Goal: Transaction & Acquisition: Purchase product/service

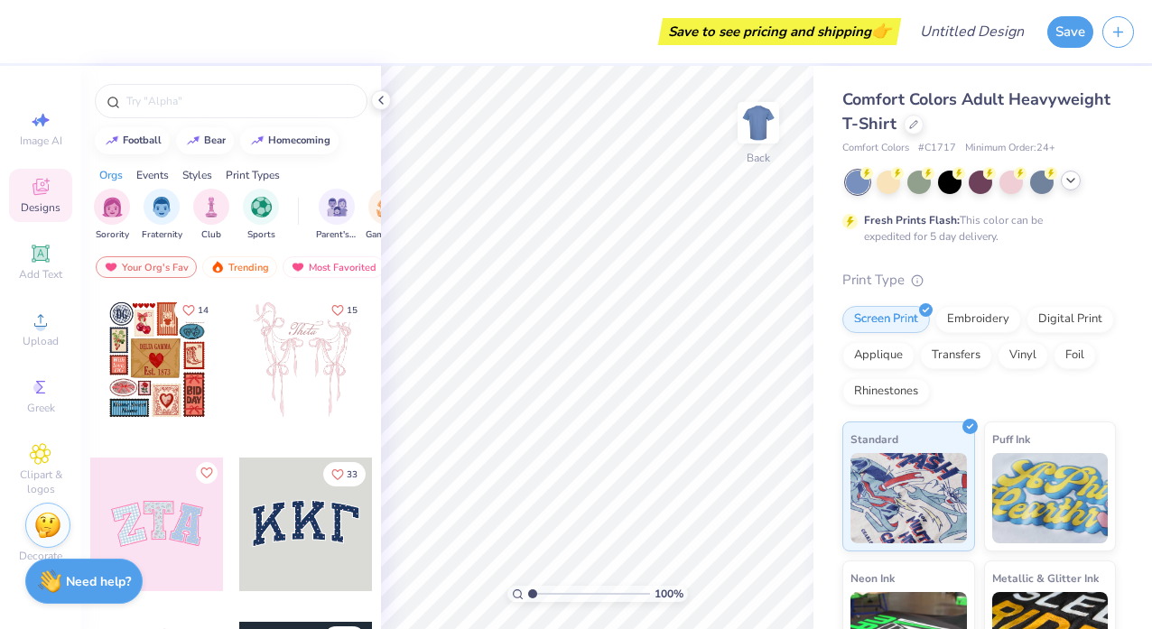
click at [1073, 182] on icon at bounding box center [1071, 180] width 14 height 14
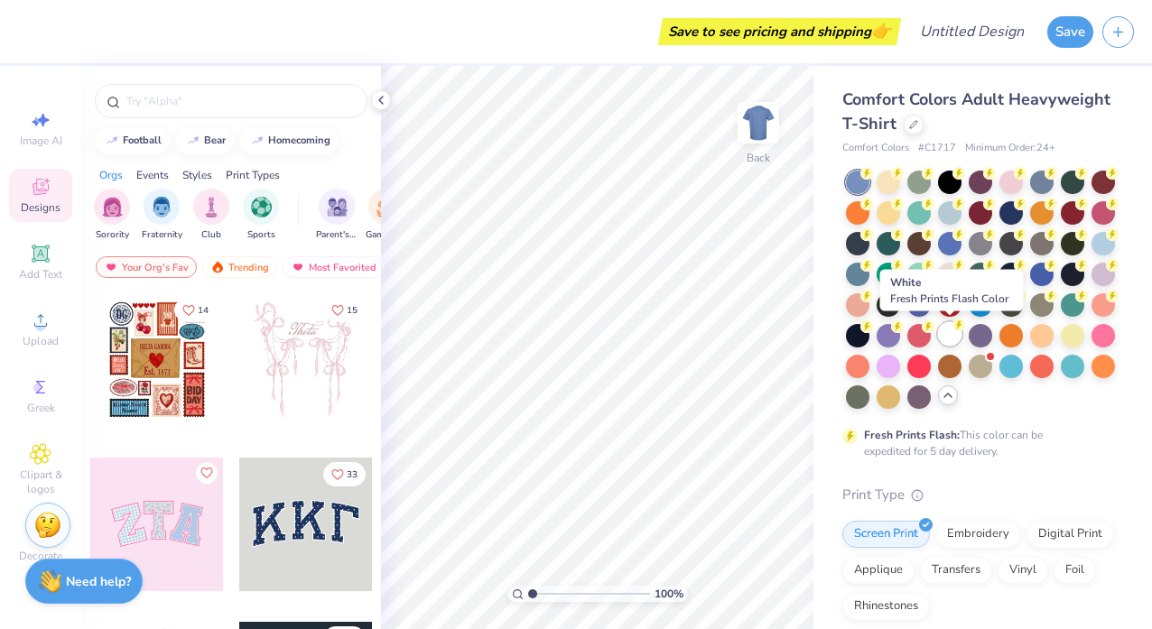
click at [953, 329] on icon at bounding box center [959, 325] width 13 height 13
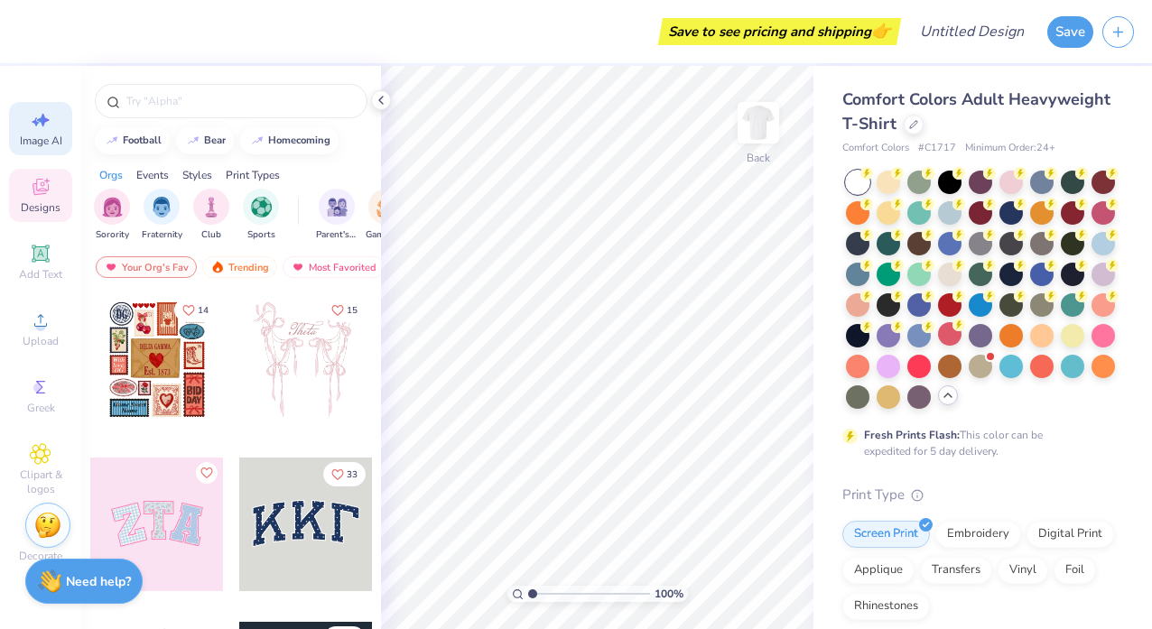
click at [38, 125] on icon at bounding box center [41, 120] width 22 height 22
select select "4"
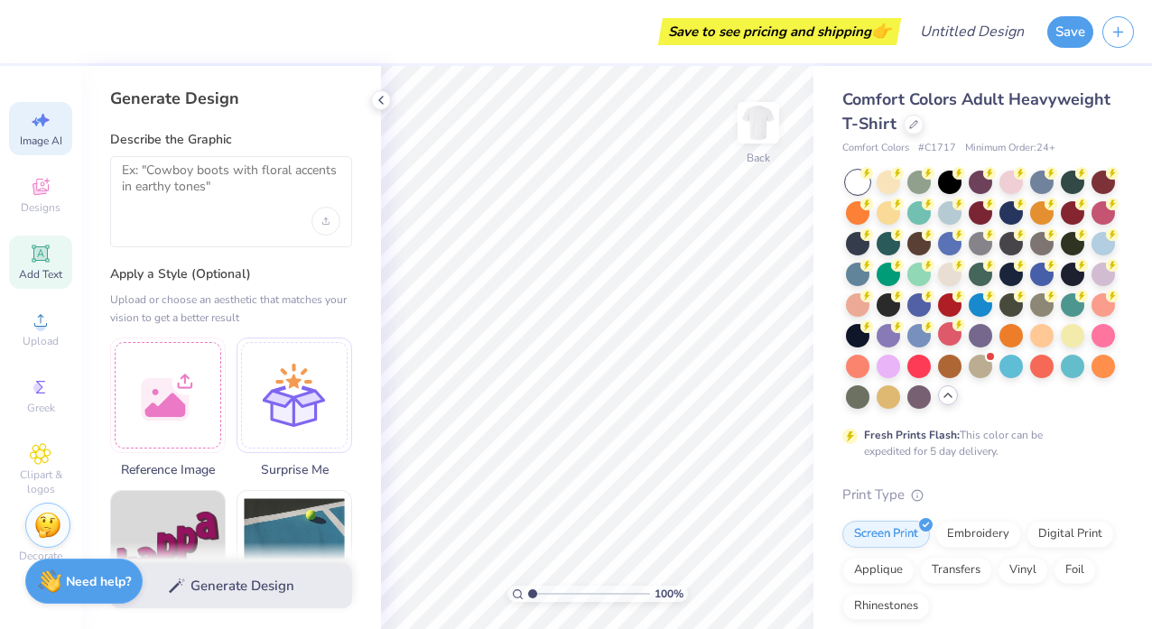
click at [42, 252] on icon at bounding box center [40, 254] width 14 height 14
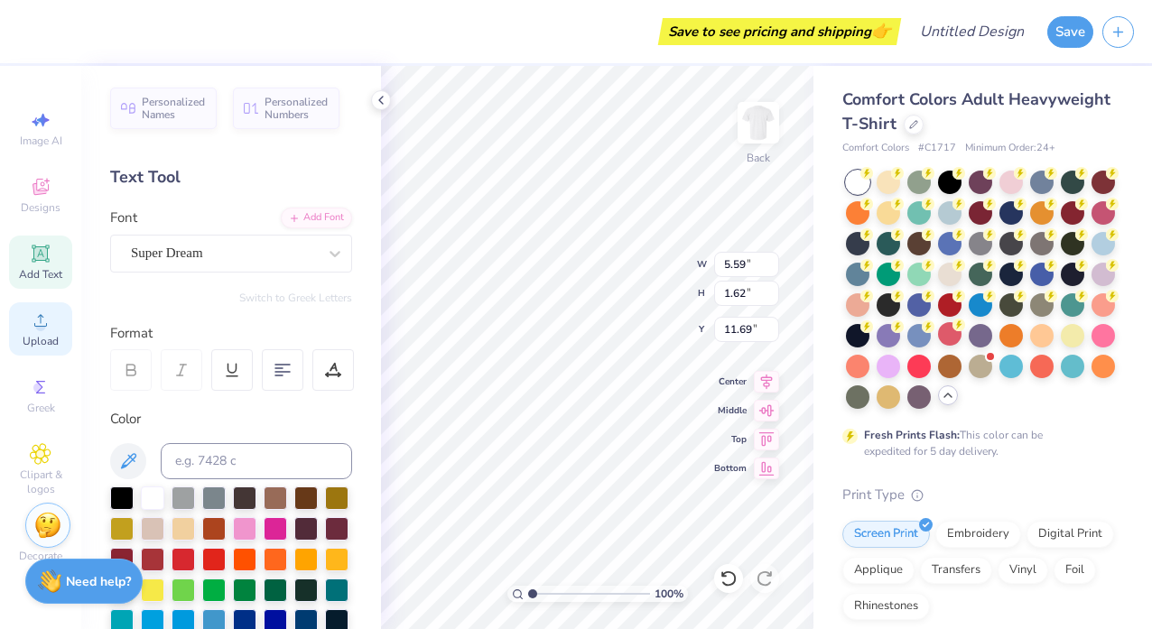
click at [38, 351] on div "Upload" at bounding box center [40, 329] width 63 height 53
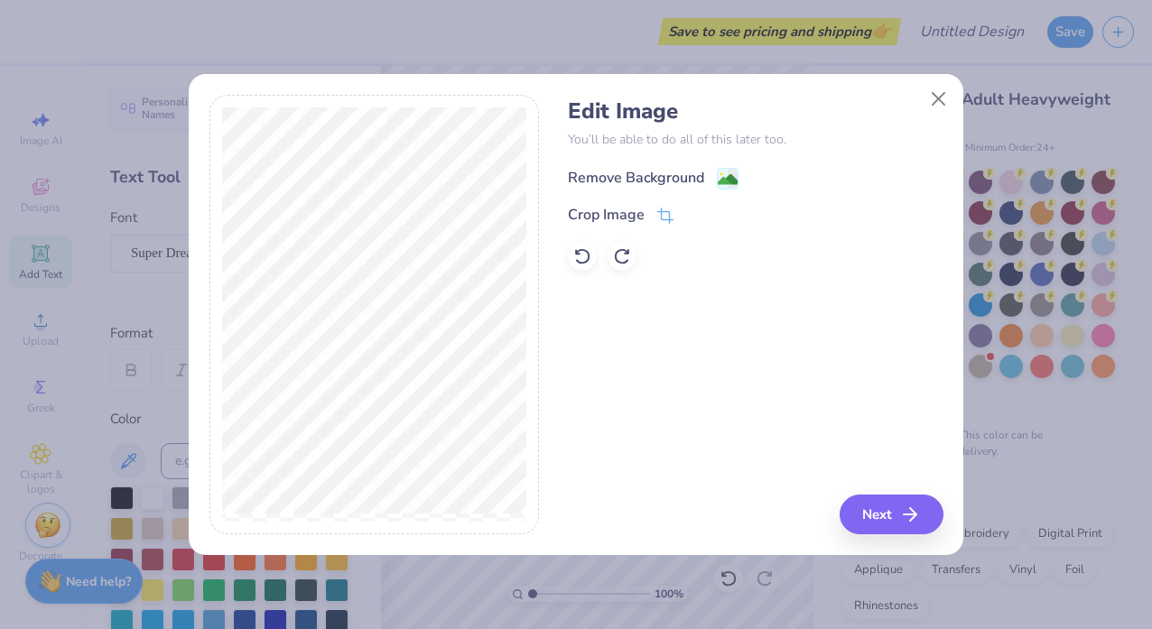
click at [594, 187] on div "Remove Background" at bounding box center [636, 178] width 136 height 22
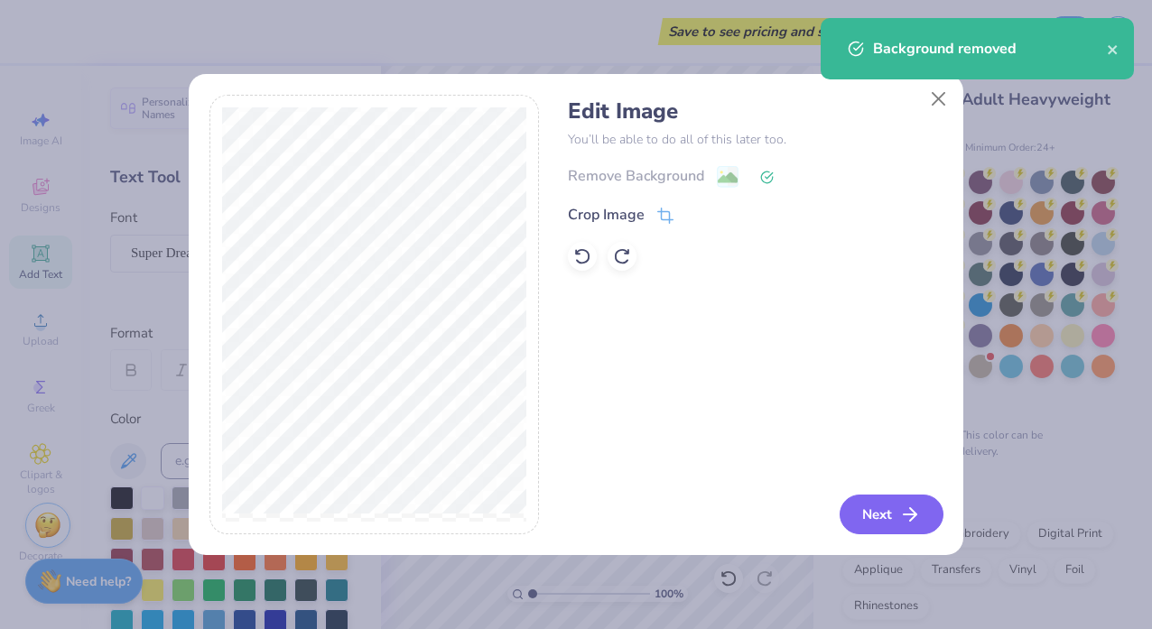
click at [909, 507] on icon "button" at bounding box center [910, 515] width 22 height 22
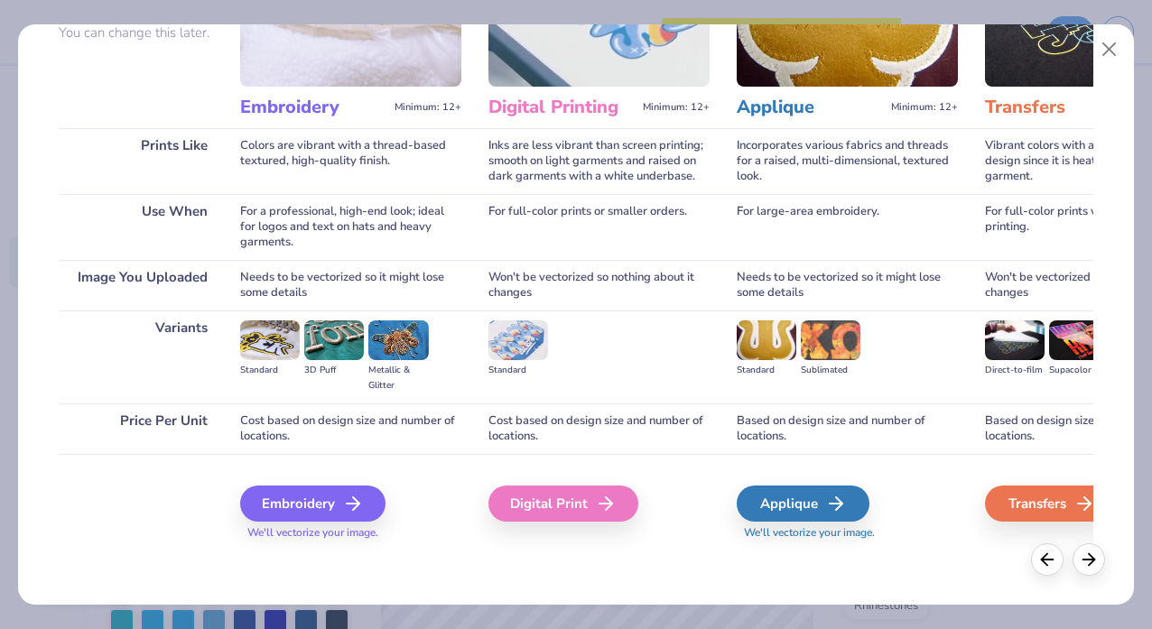
scroll to position [0, 236]
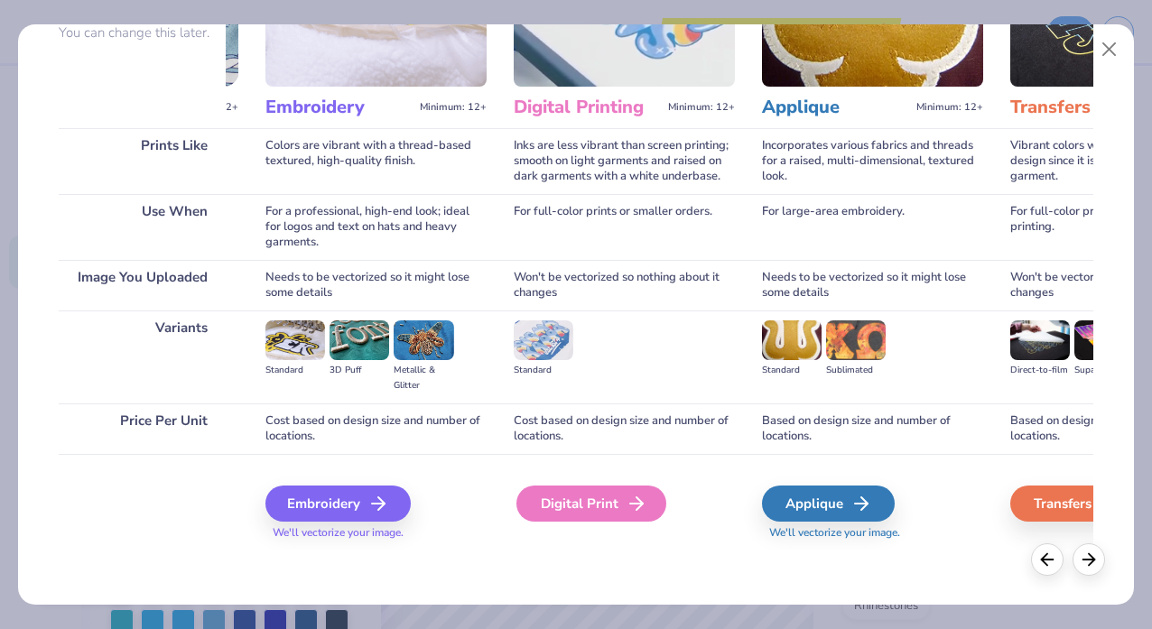
click at [606, 507] on div "Digital Print" at bounding box center [592, 504] width 150 height 36
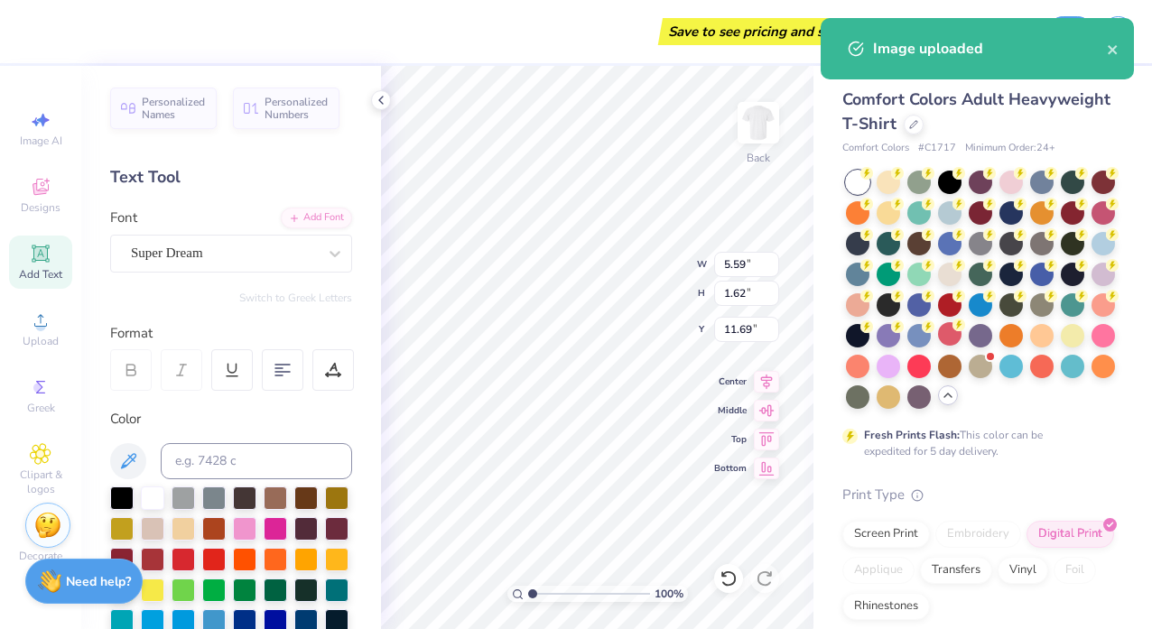
type input "14.02"
type input "9.95"
type input "7.53"
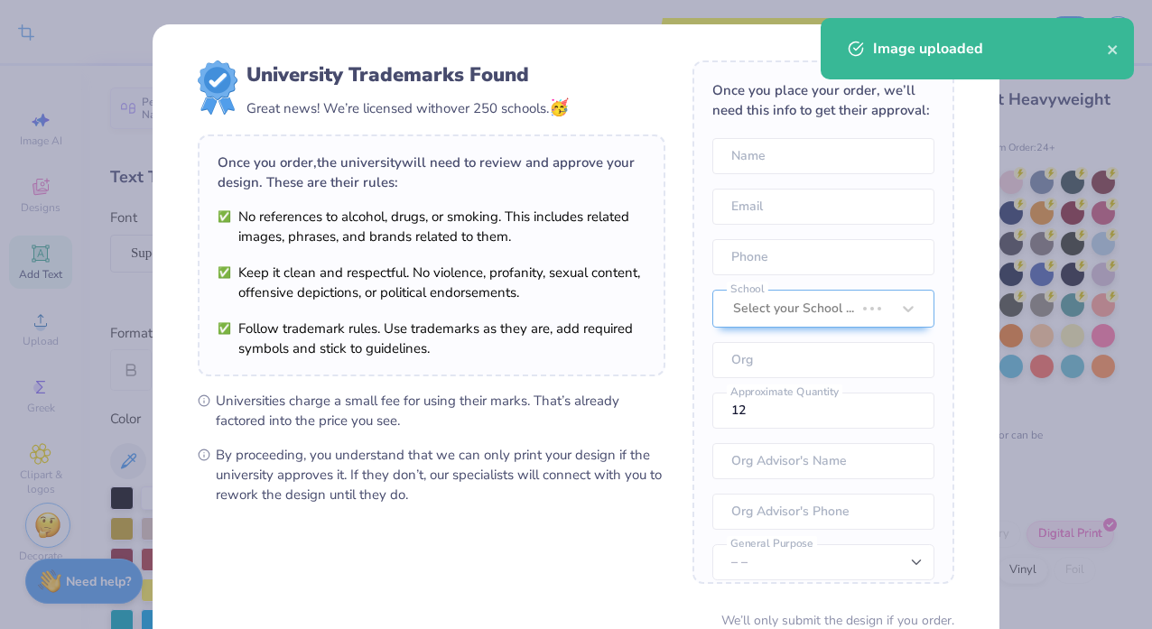
drag, startPoint x: 721, startPoint y: 460, endPoint x: 646, endPoint y: 376, distance: 112.6
click at [645, 375] on body "Crop Image Save to see pricing and shipping 👉 Design Title Save Image AI Design…" at bounding box center [576, 314] width 1152 height 629
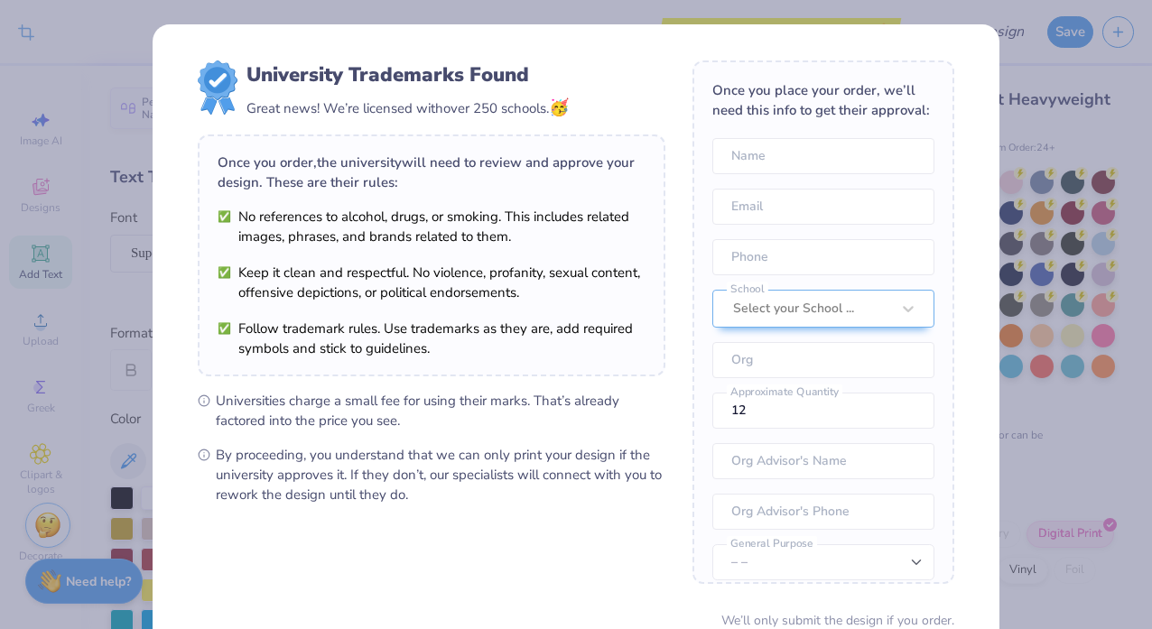
click at [1048, 70] on div "University Trademarks Found Great news! We’re licensed with over 250 schools. 🥳…" at bounding box center [576, 314] width 1152 height 629
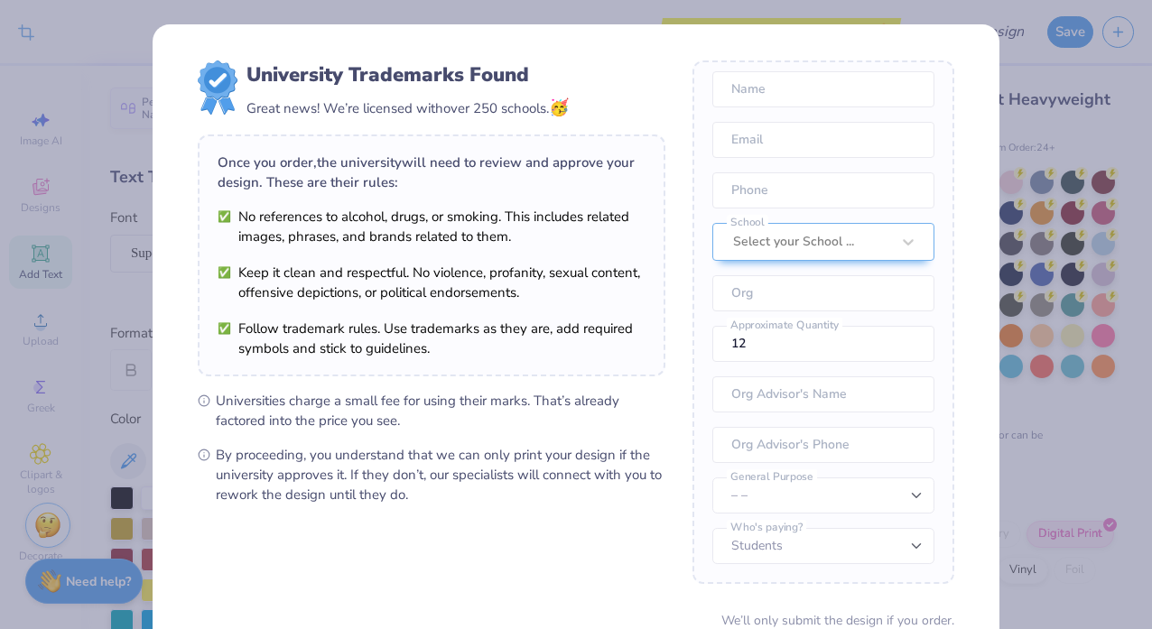
scroll to position [156, 0]
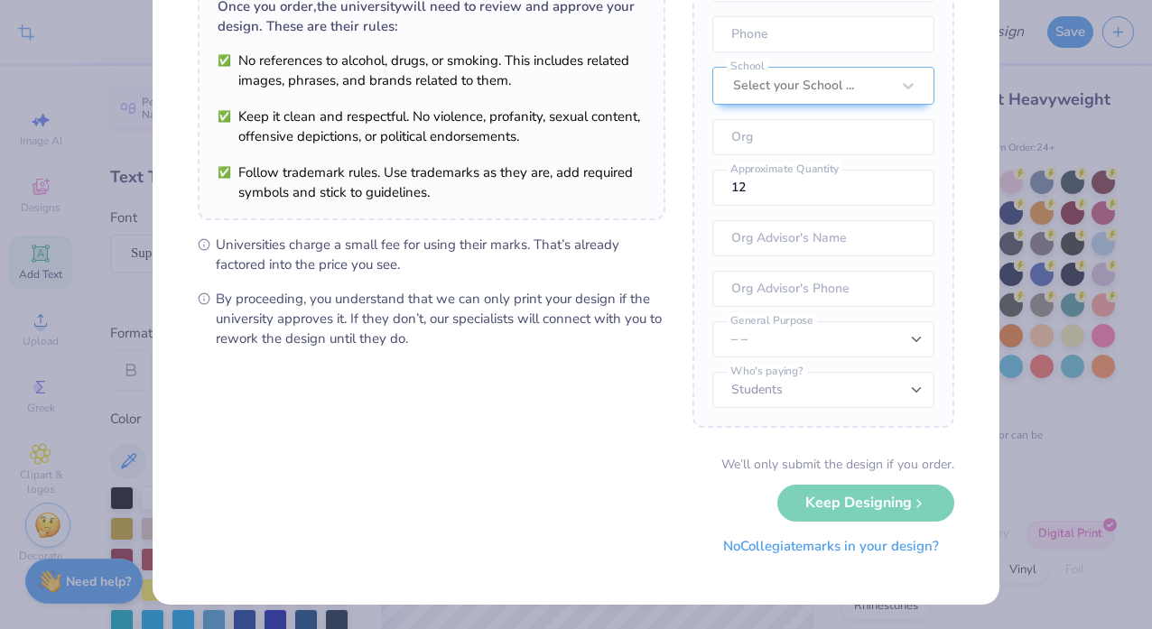
click at [851, 554] on button "No Collegiate marks in your design?" at bounding box center [831, 546] width 247 height 37
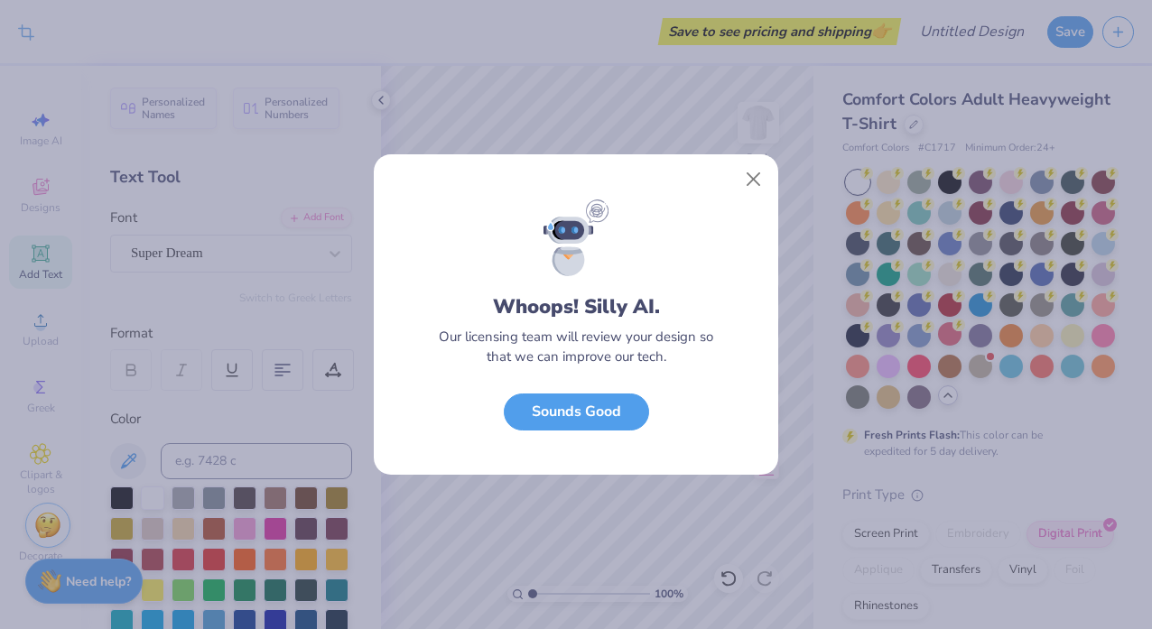
scroll to position [0, 0]
click at [601, 436] on div "Whoops! Silly AI. Our licensing team will review your design so that we can imp…" at bounding box center [576, 338] width 405 height 276
click at [601, 409] on button "Sounds Good" at bounding box center [576, 407] width 145 height 37
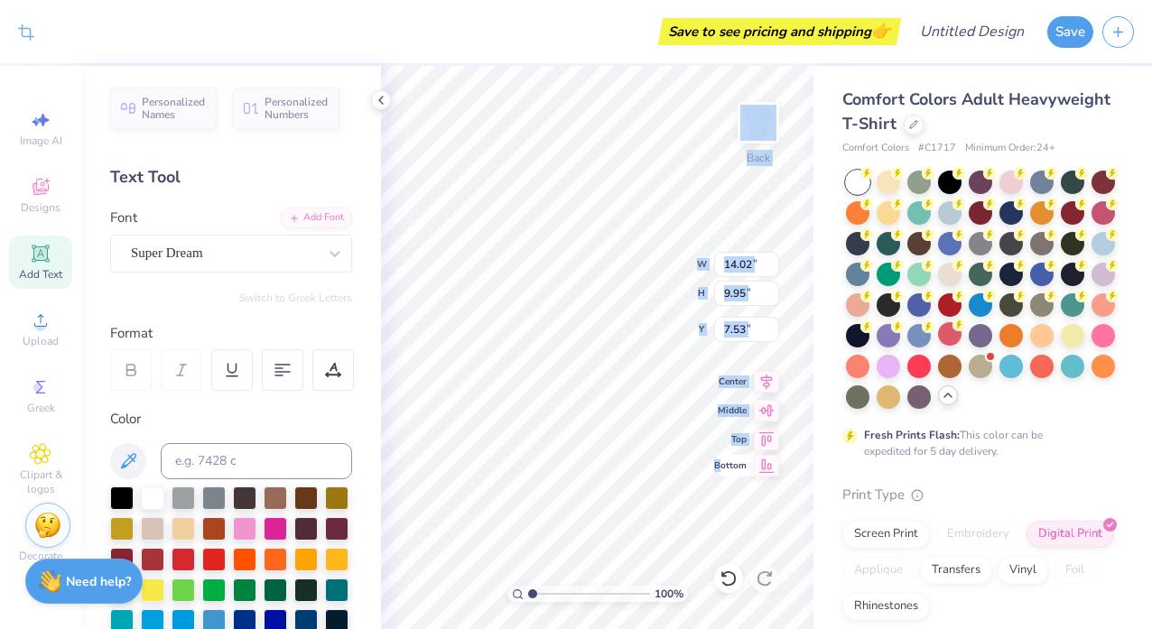
click at [640, 389] on div "100 % Back W 14.02 14.02 " H 9.95 9.95 " Y 7.53 7.53 " Center Middle Top Bottom" at bounding box center [597, 348] width 433 height 564
type input "3.36"
type input "3.93"
type input "2.79"
type input "3.84"
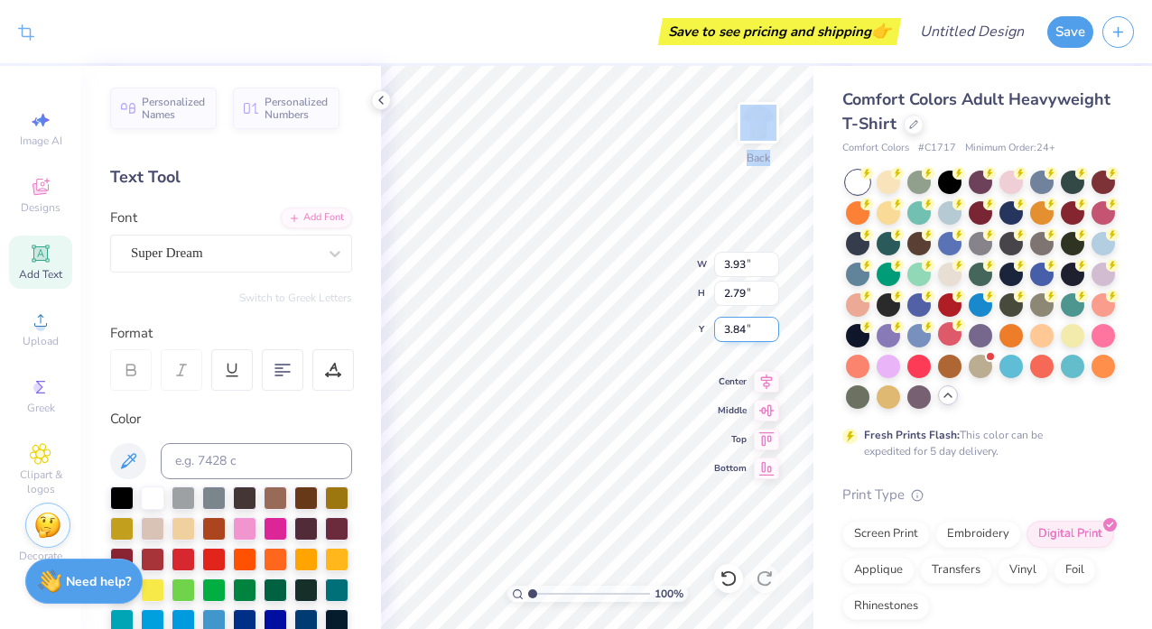
type input "8.76"
type input "6.21"
type input "3.60"
type input "5.59"
type input "1.62"
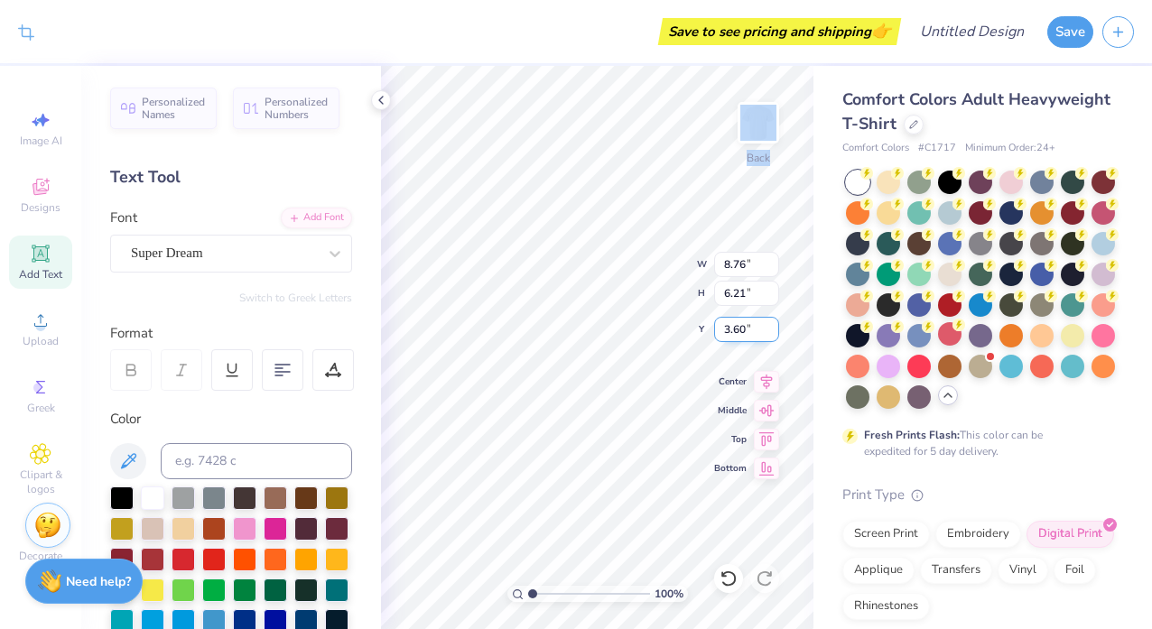
type input "11.69"
click at [759, 120] on img at bounding box center [758, 123] width 72 height 72
type input "11.39"
type input "8.08"
type input "5.28"
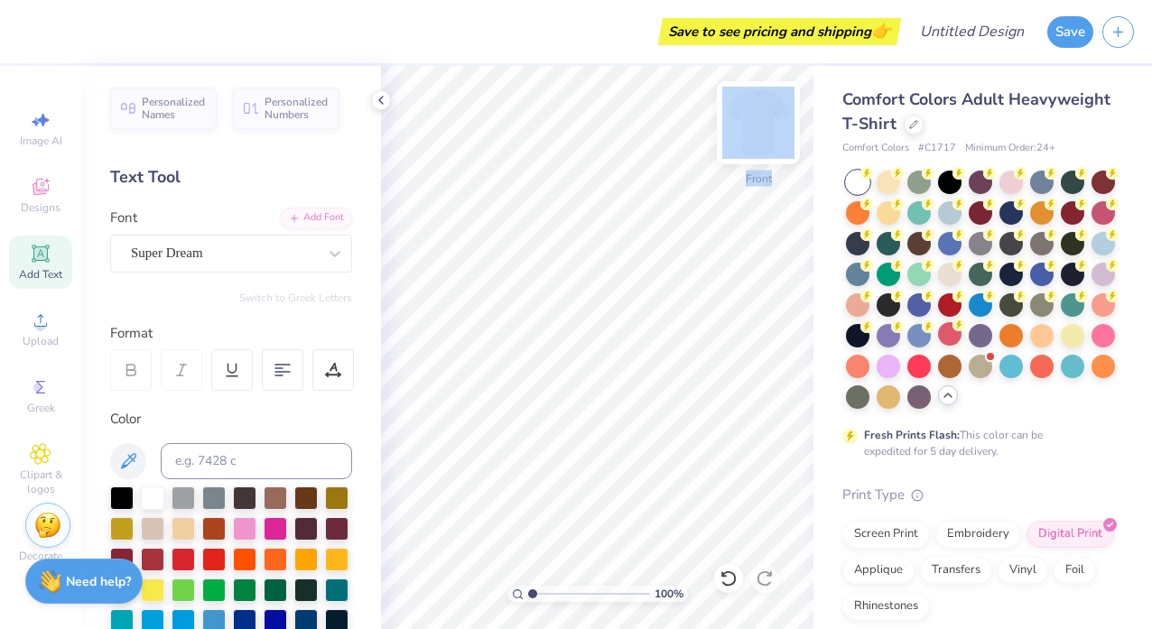
click at [753, 117] on img at bounding box center [758, 123] width 72 height 72
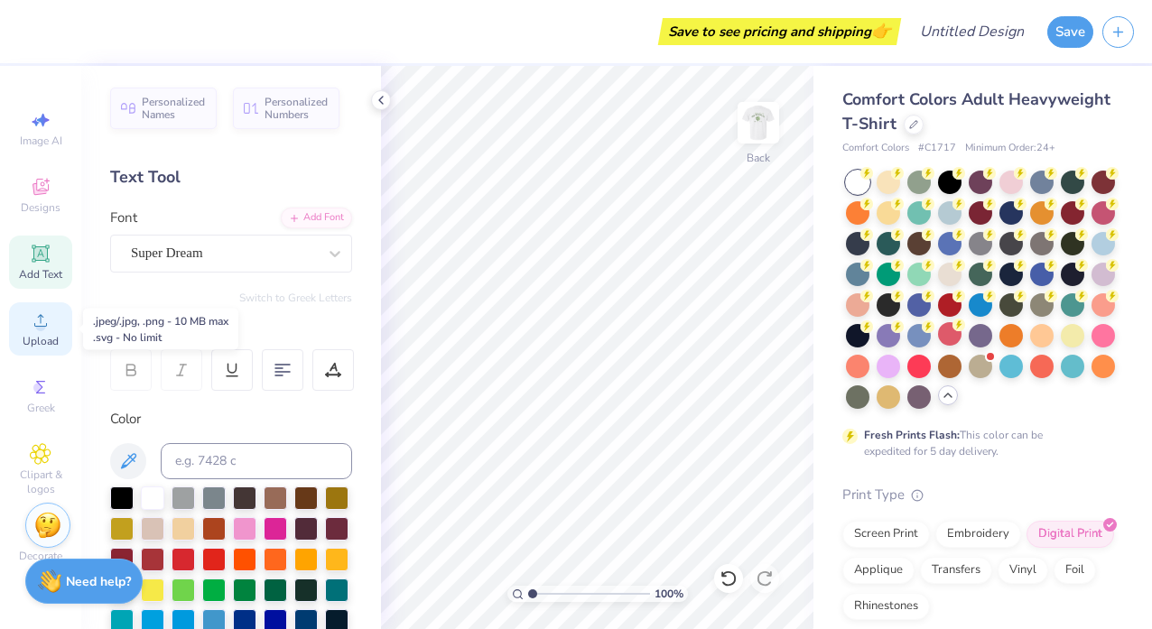
click at [45, 337] on span "Upload" at bounding box center [41, 341] width 36 height 14
click at [42, 186] on icon at bounding box center [41, 187] width 22 height 22
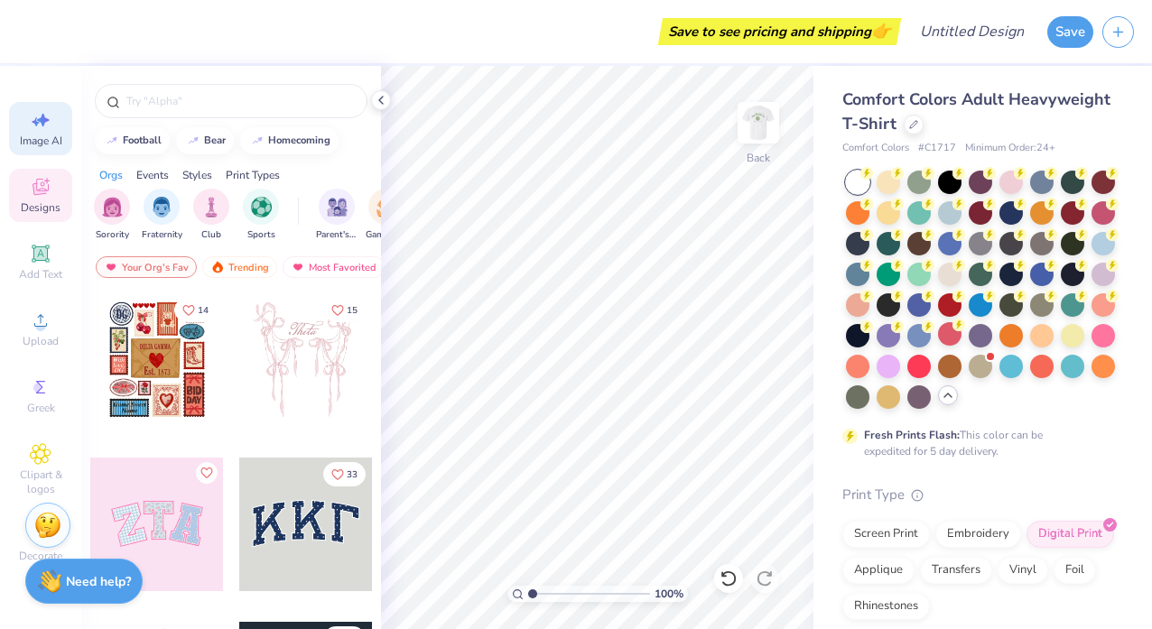
click at [19, 113] on div "Image AI" at bounding box center [40, 128] width 63 height 53
select select "4"
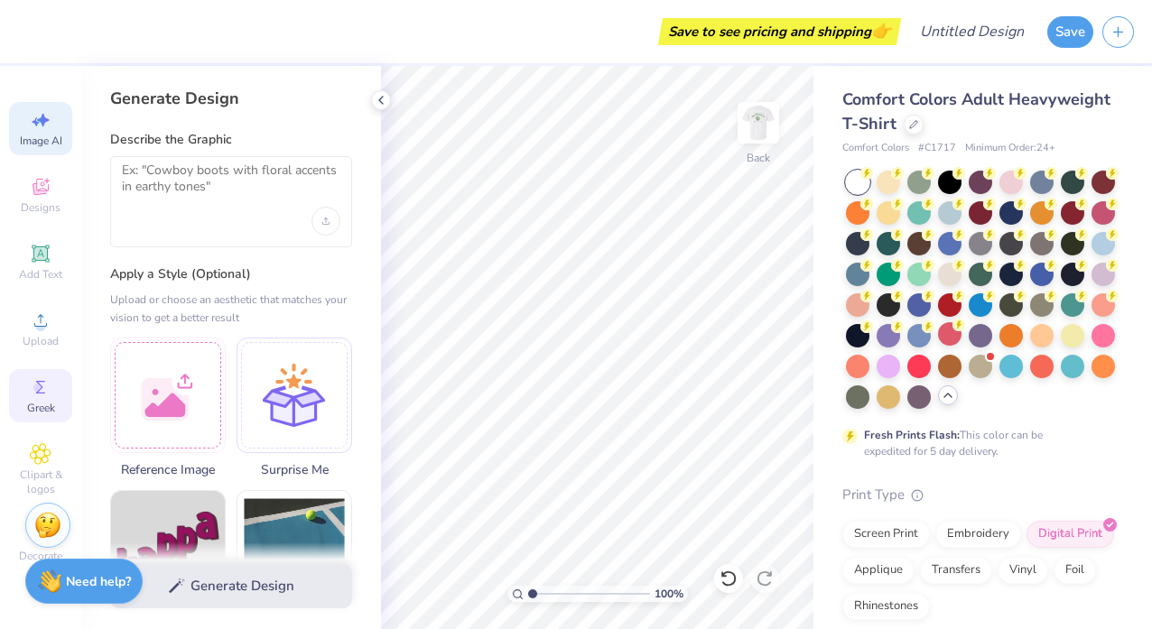
click at [37, 397] on icon at bounding box center [41, 388] width 22 height 22
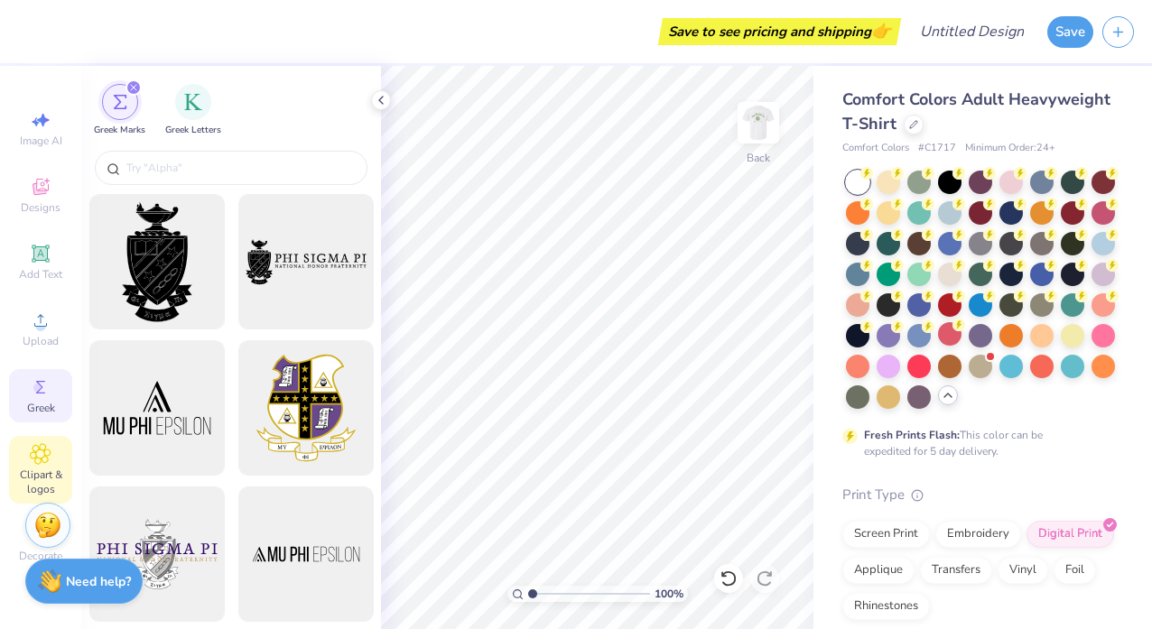
click at [42, 480] on span "Clipart & logos" at bounding box center [40, 482] width 63 height 29
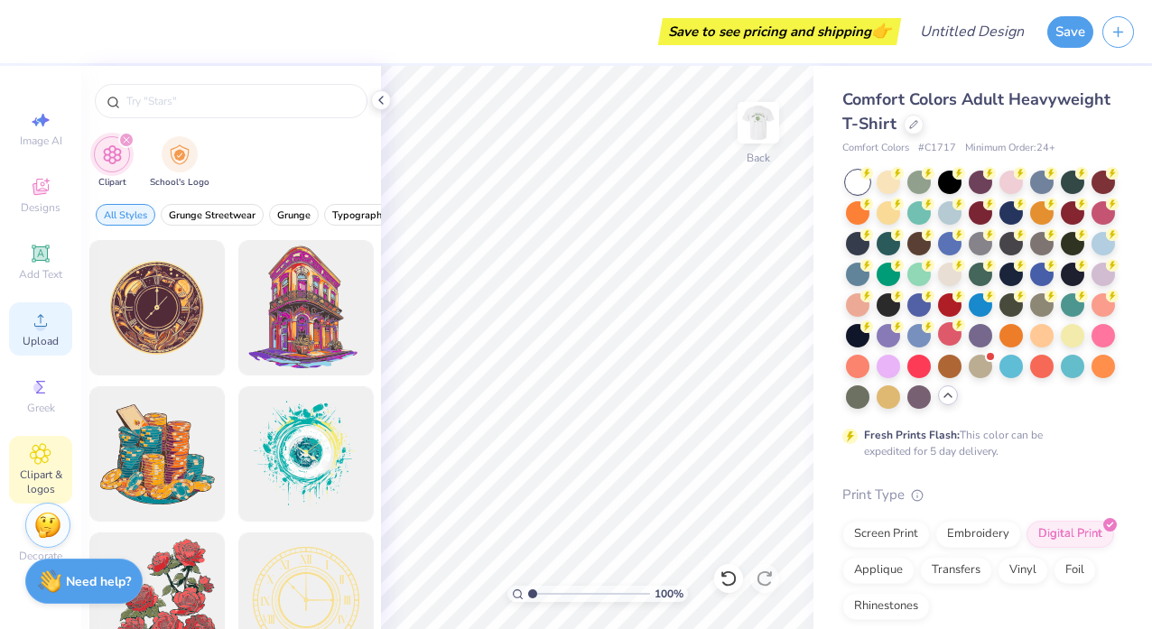
click at [33, 347] on span "Upload" at bounding box center [41, 341] width 36 height 14
click at [39, 395] on icon at bounding box center [41, 388] width 22 height 22
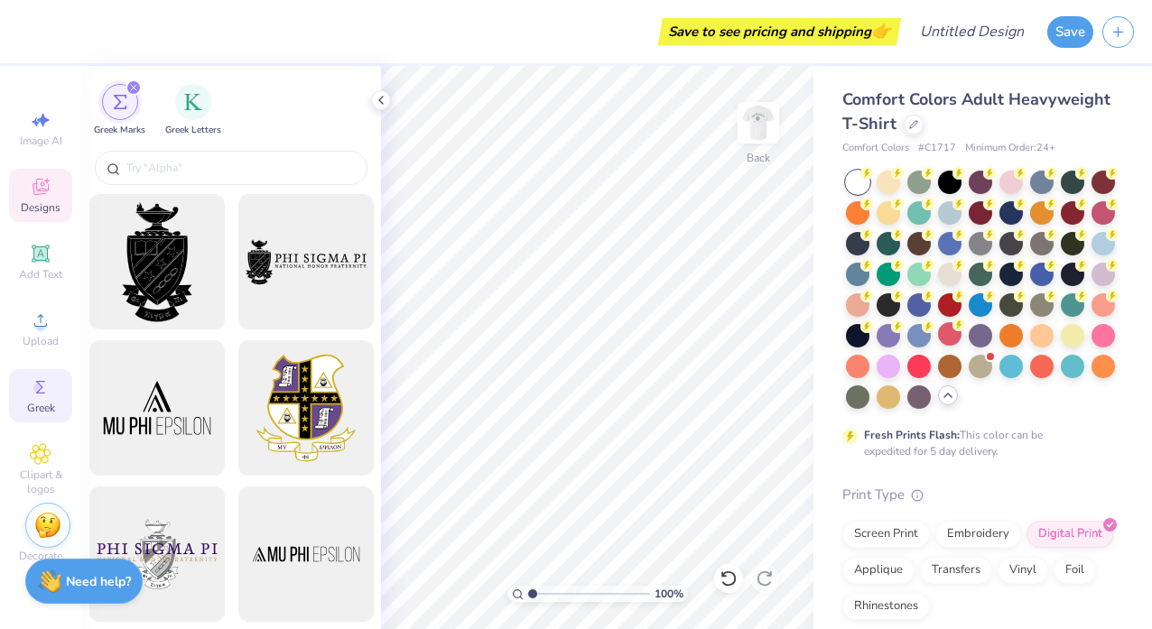
click at [40, 214] on div "Designs" at bounding box center [40, 195] width 63 height 53
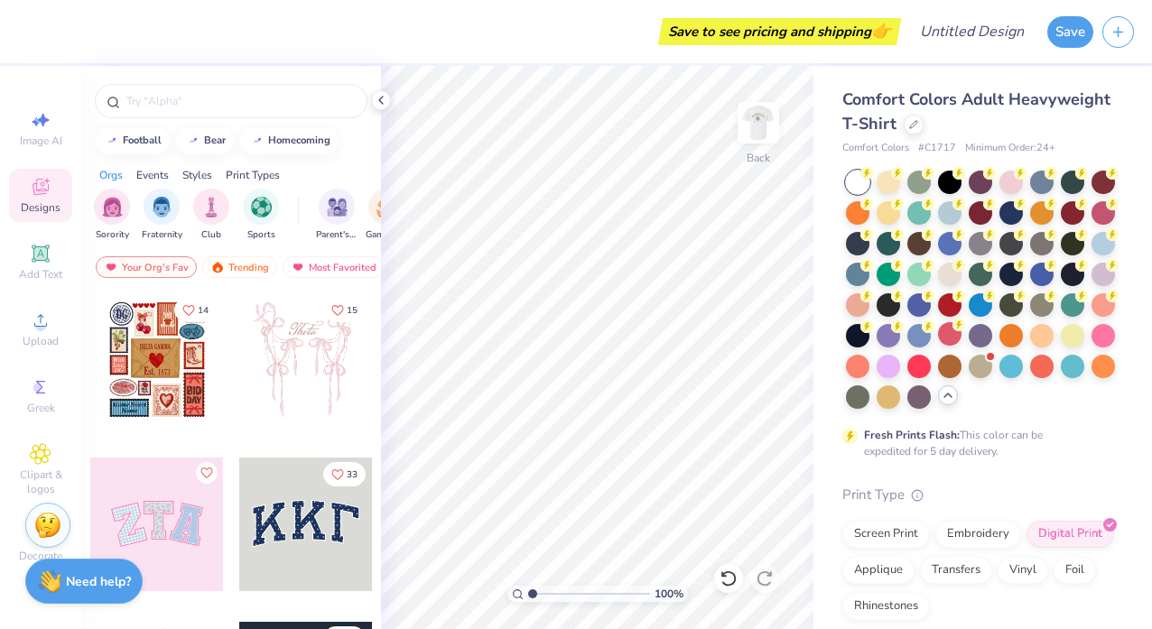
click at [7, 200] on div "Image AI Designs Add Text Upload Greek Clipart & logos Decorate" at bounding box center [40, 348] width 81 height 564
click at [41, 112] on icon at bounding box center [41, 120] width 22 height 22
select select "4"
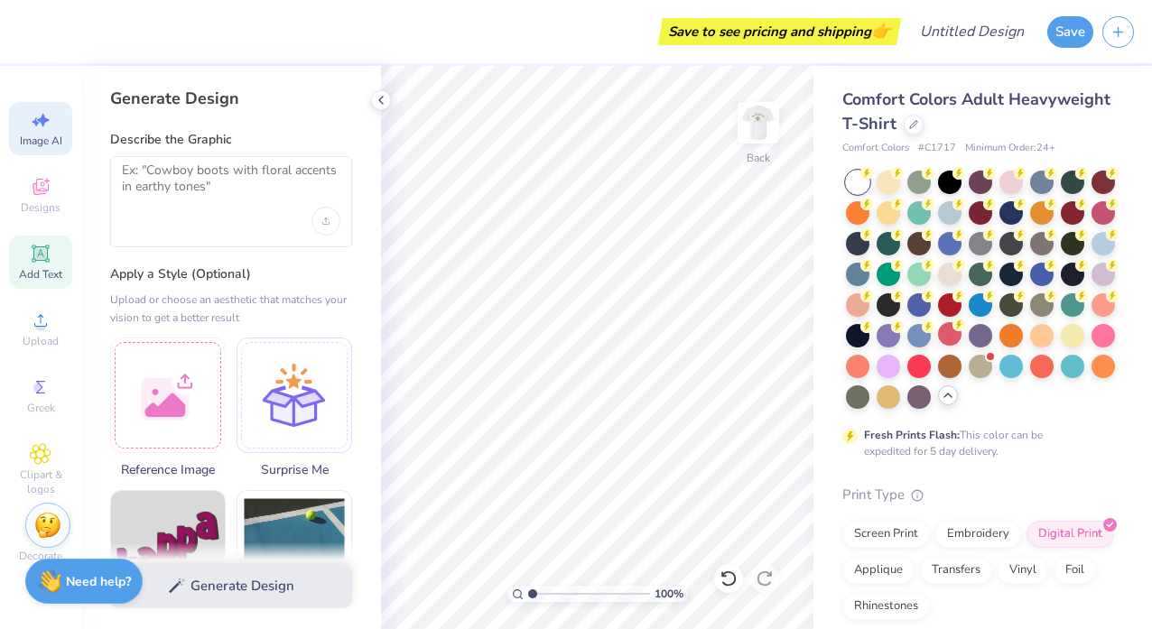
click at [42, 246] on icon at bounding box center [41, 254] width 22 height 22
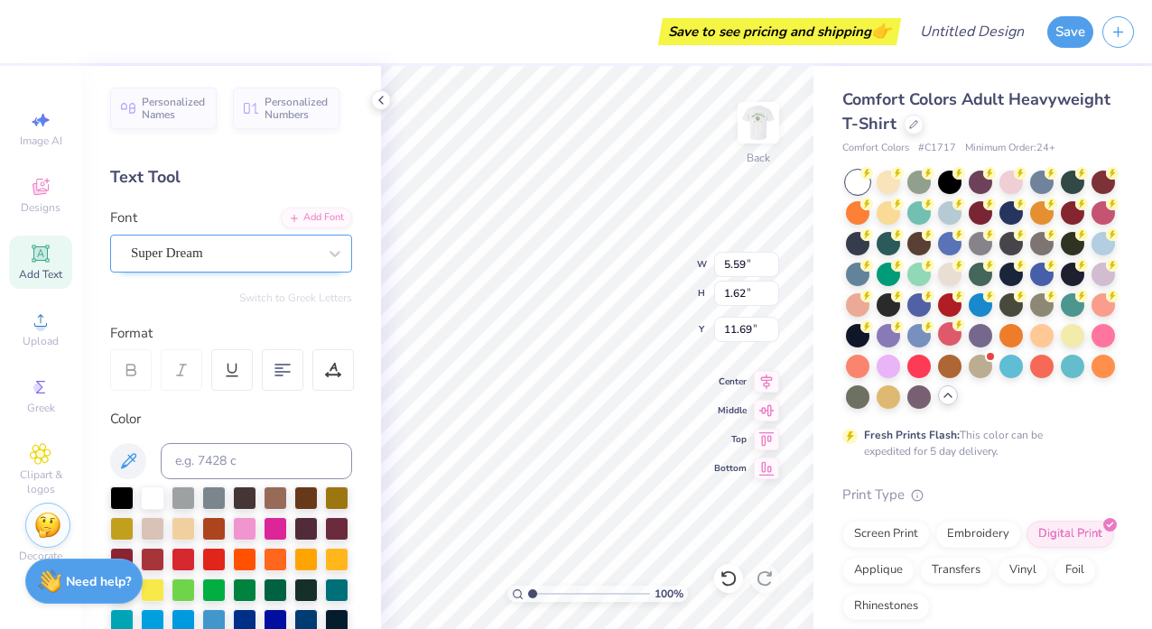
type input "5.20"
type textarea "180 DC"
click at [235, 264] on div at bounding box center [224, 253] width 186 height 24
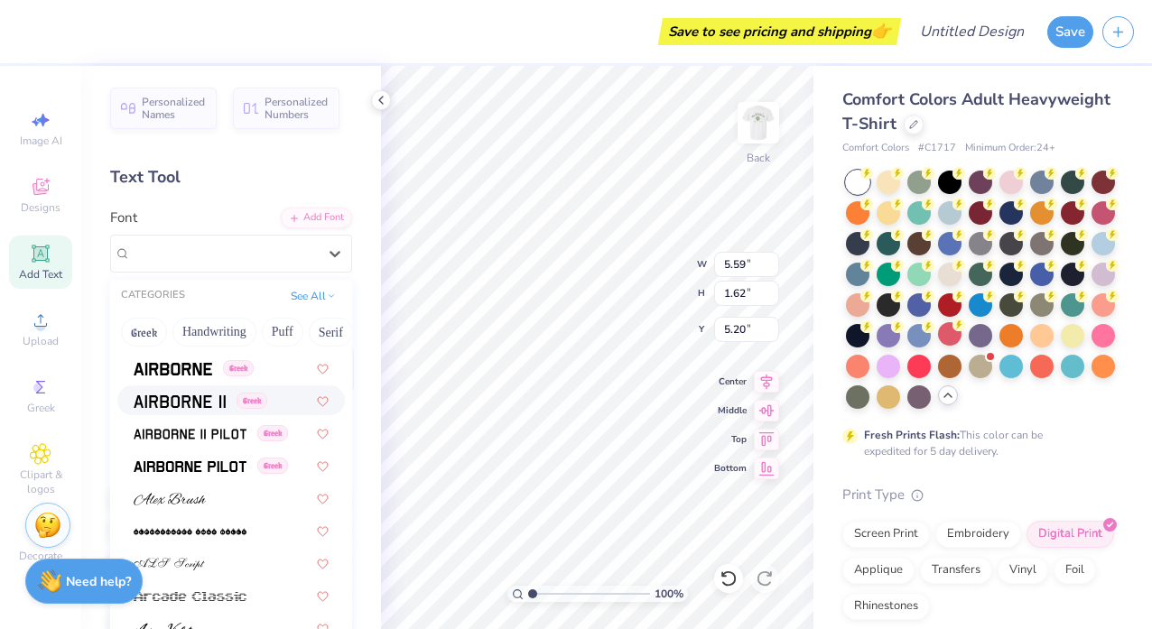
scroll to position [457, 0]
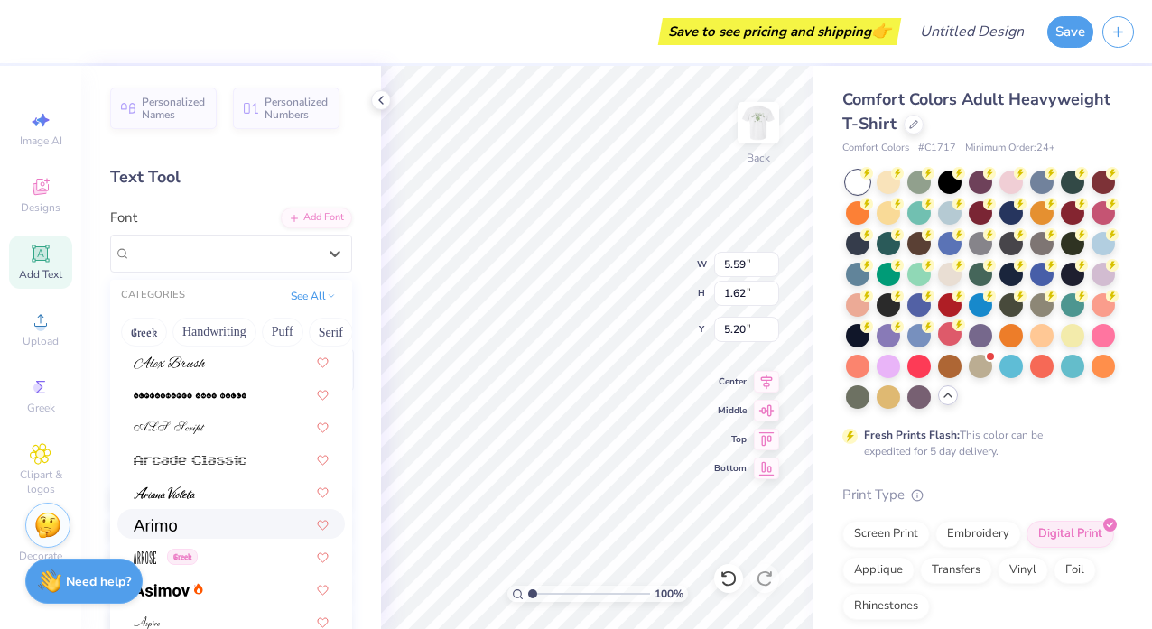
click at [196, 511] on div at bounding box center [231, 524] width 228 height 30
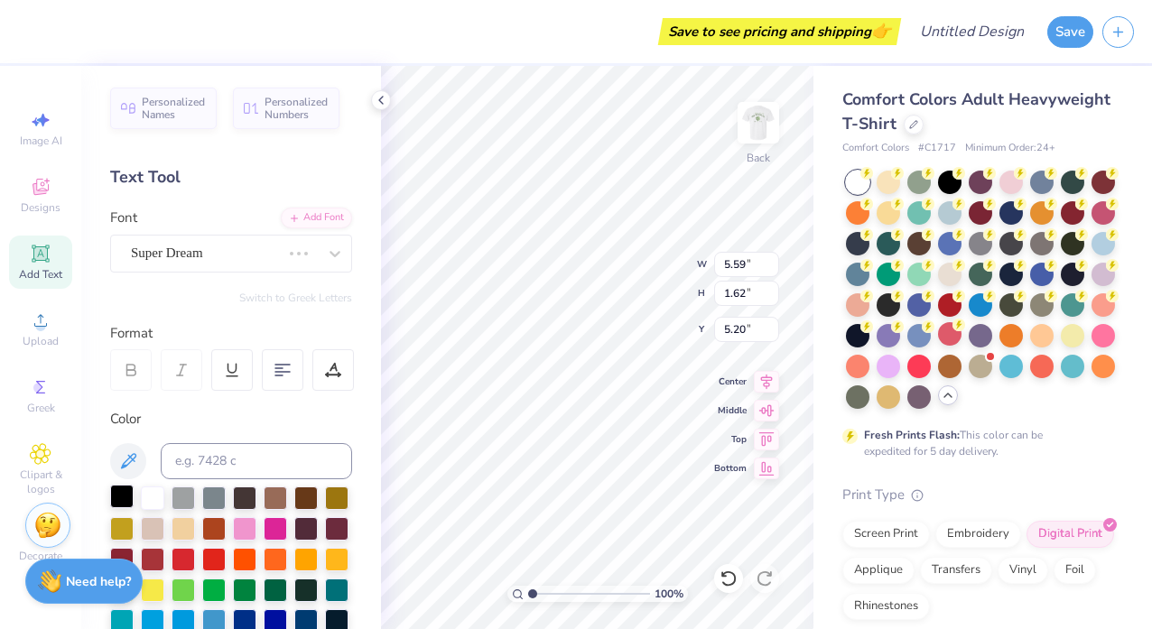
click at [129, 485] on div at bounding box center [121, 496] width 23 height 23
type input "3.88"
type input "7.57"
type input "1.64"
type input "5.20"
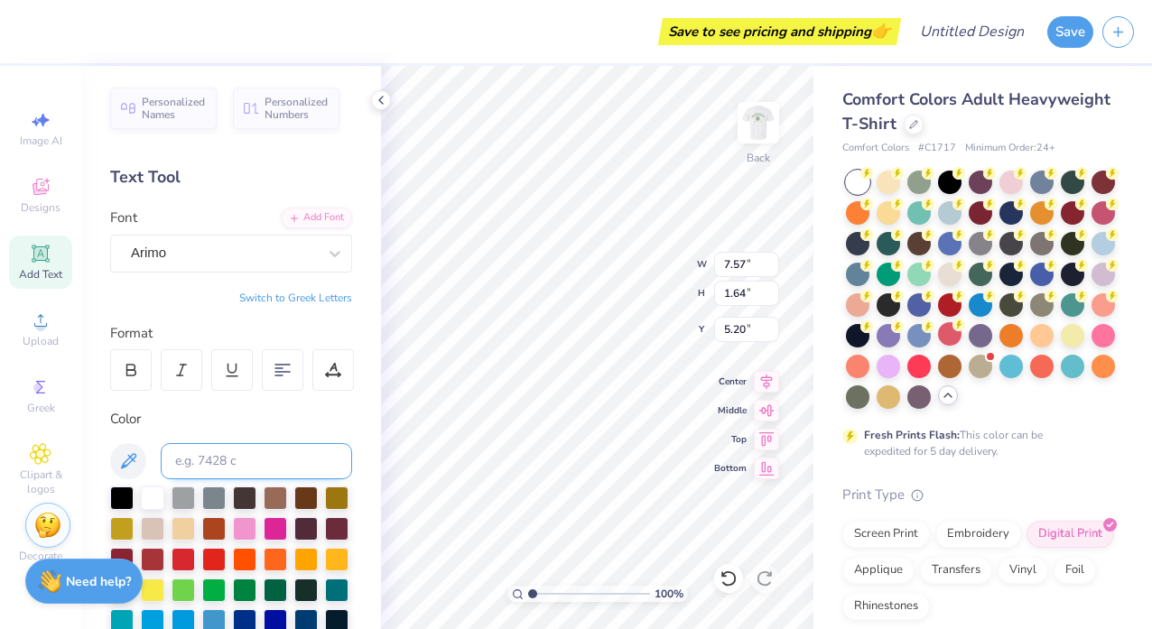
type input "2.51"
type input "0.54"
type input "3.00"
click at [759, 123] on img at bounding box center [758, 123] width 72 height 72
click at [759, 123] on img at bounding box center [759, 123] width 36 height 36
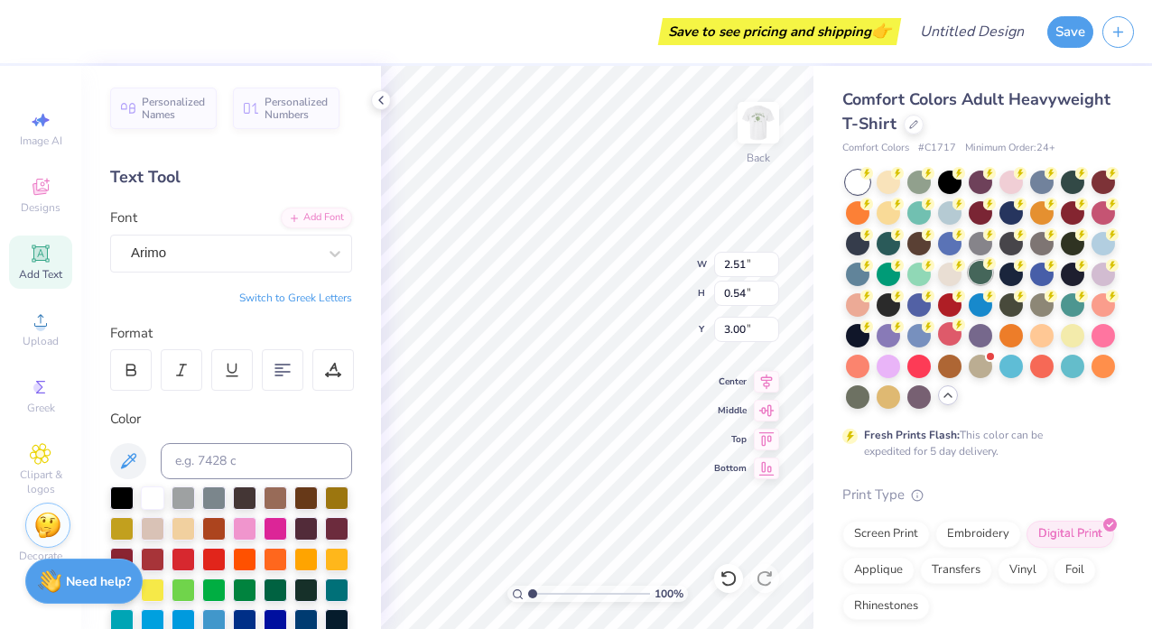
click at [982, 280] on div at bounding box center [980, 272] width 23 height 23
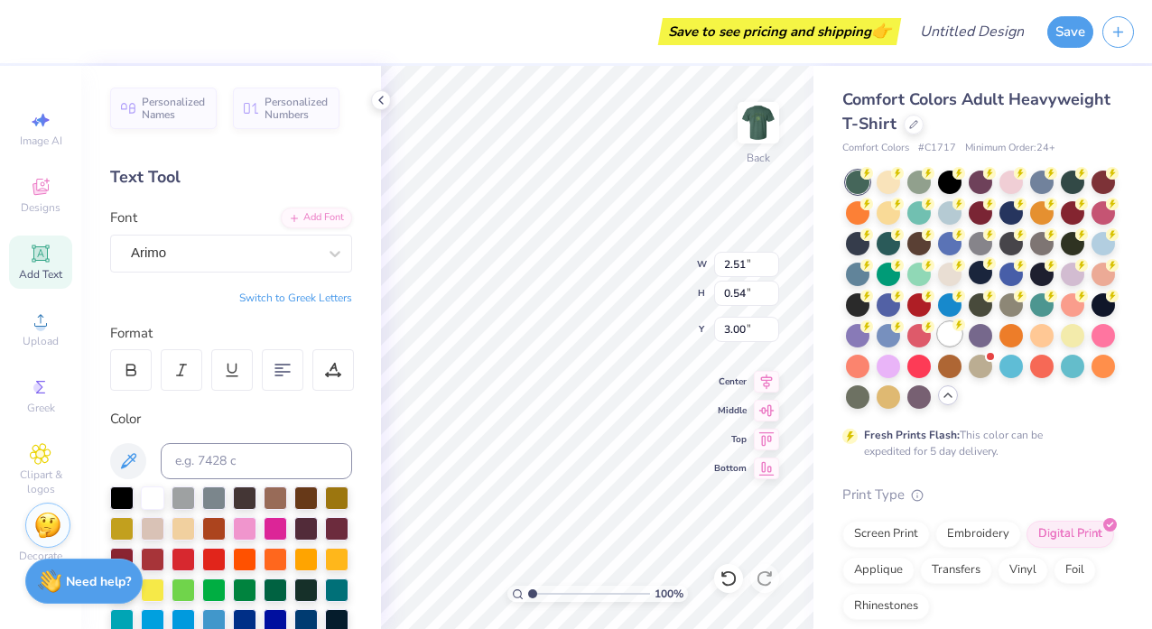
click at [942, 330] on div at bounding box center [949, 333] width 23 height 23
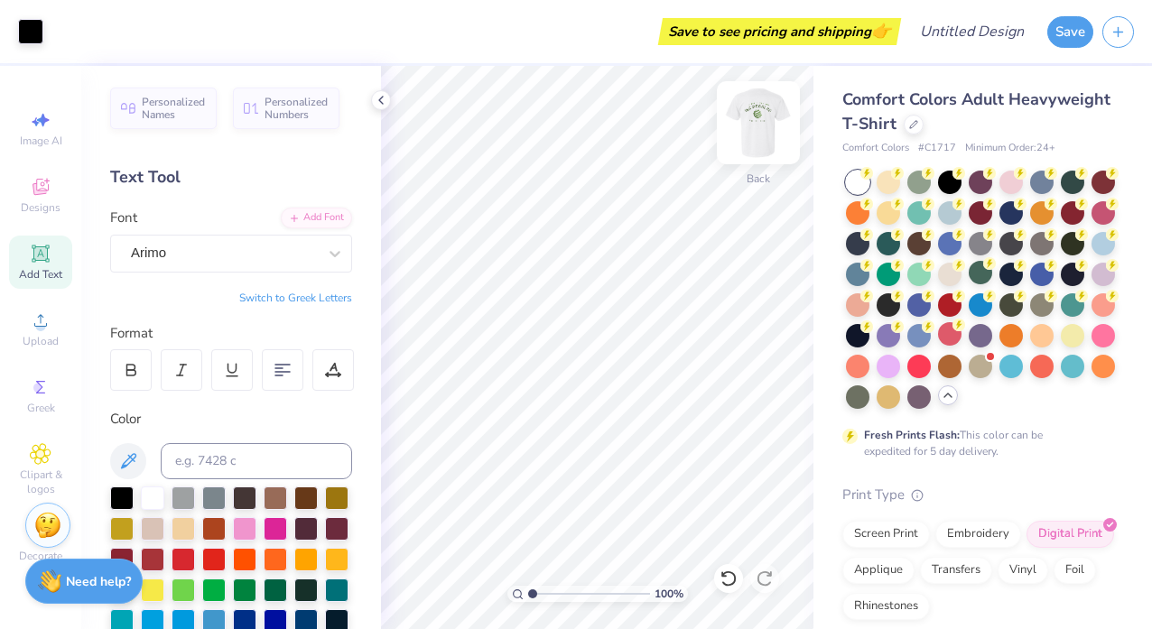
click at [748, 121] on img at bounding box center [758, 123] width 72 height 72
click at [749, 125] on img at bounding box center [758, 123] width 72 height 72
click at [19, 317] on div "Upload" at bounding box center [40, 329] width 63 height 53
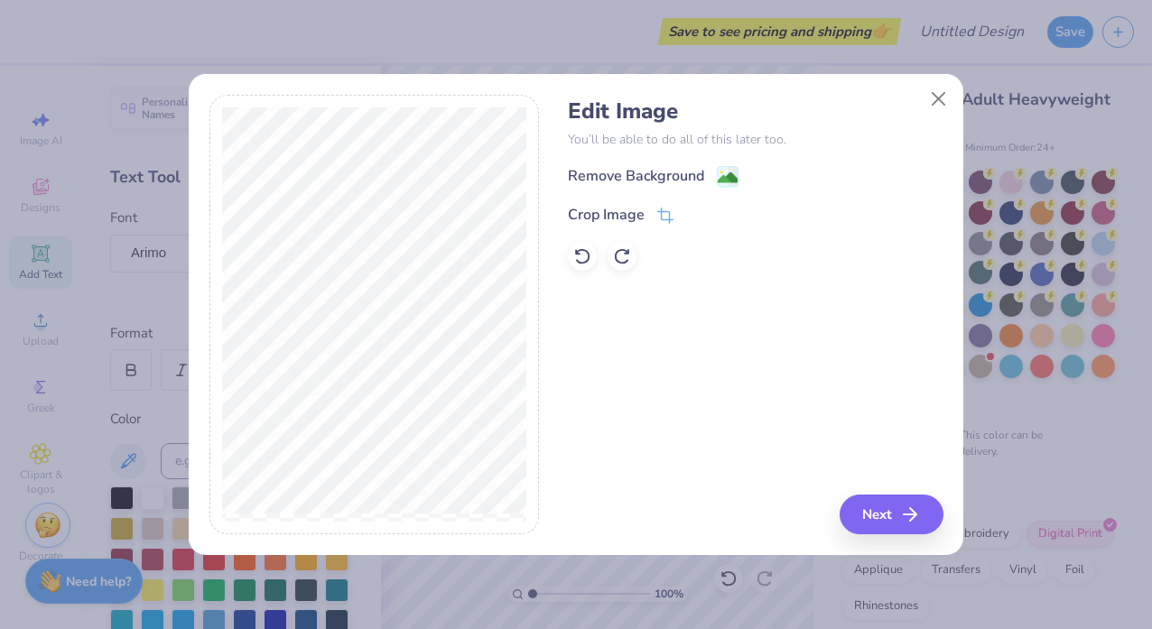
click at [626, 180] on div "Remove Background" at bounding box center [636, 176] width 136 height 22
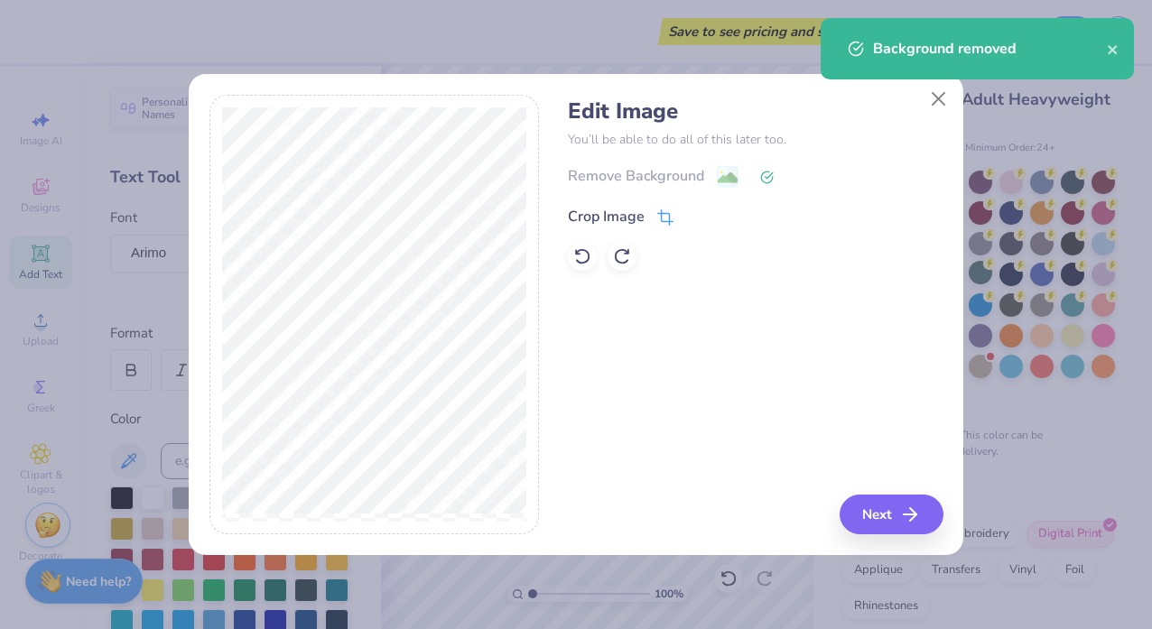
click at [609, 211] on div "Crop Image" at bounding box center [606, 217] width 77 height 22
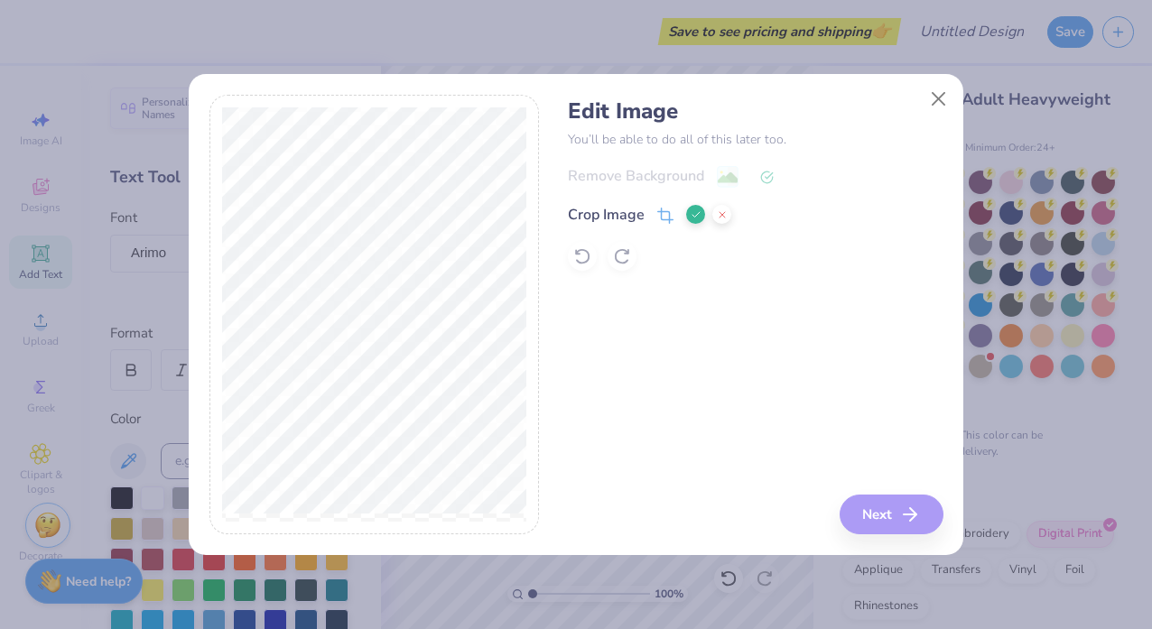
click at [898, 529] on div "Edit Image You’ll be able to do all of this later too. Remove Background Crop I…" at bounding box center [755, 315] width 375 height 441
click at [880, 508] on div "Edit Image You’ll be able to do all of this later too. Remove Background Crop I…" at bounding box center [755, 315] width 375 height 441
click at [692, 210] on icon at bounding box center [696, 215] width 11 height 11
click at [862, 510] on button "Next" at bounding box center [895, 515] width 104 height 40
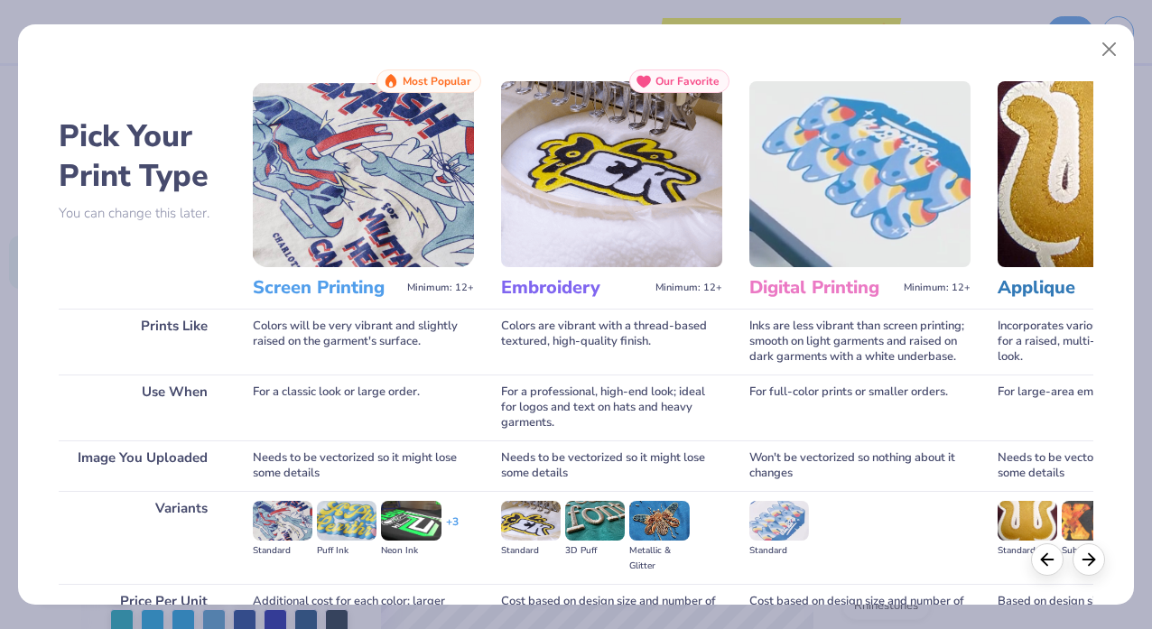
scroll to position [181, 0]
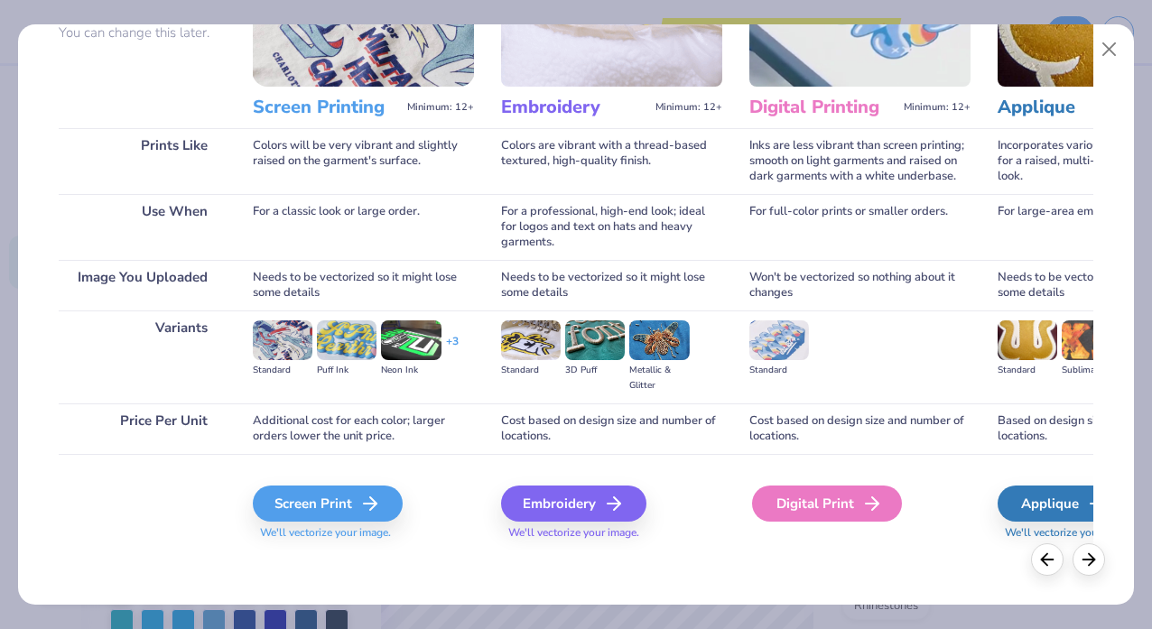
click at [793, 513] on div "Digital Print" at bounding box center [827, 504] width 150 height 36
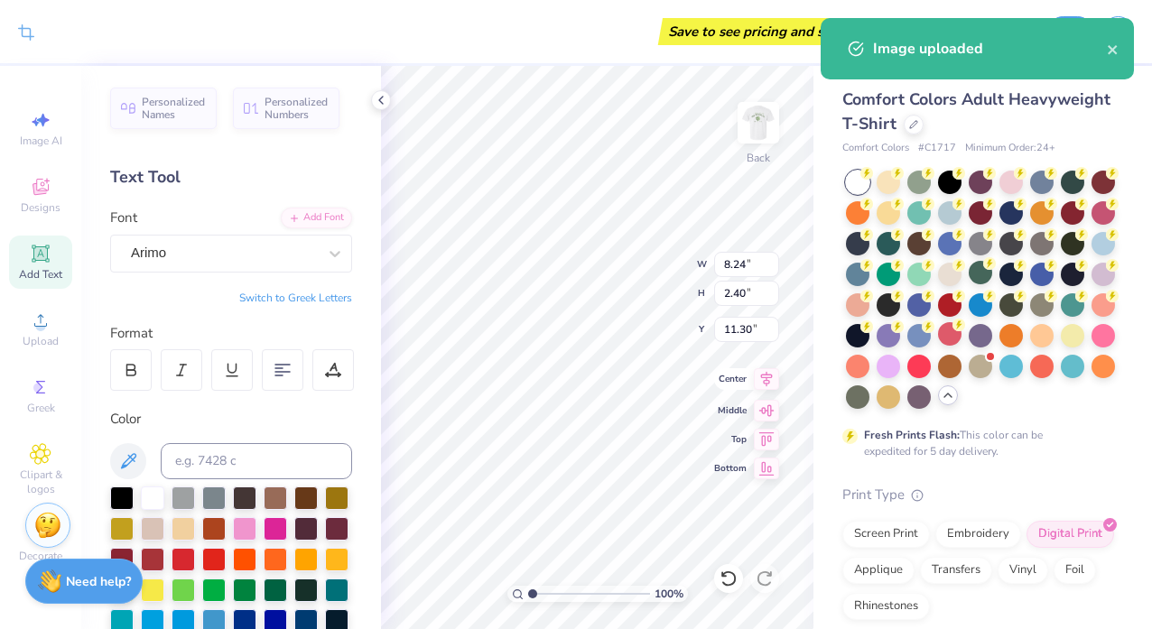
type input "3.08"
type input "0.90"
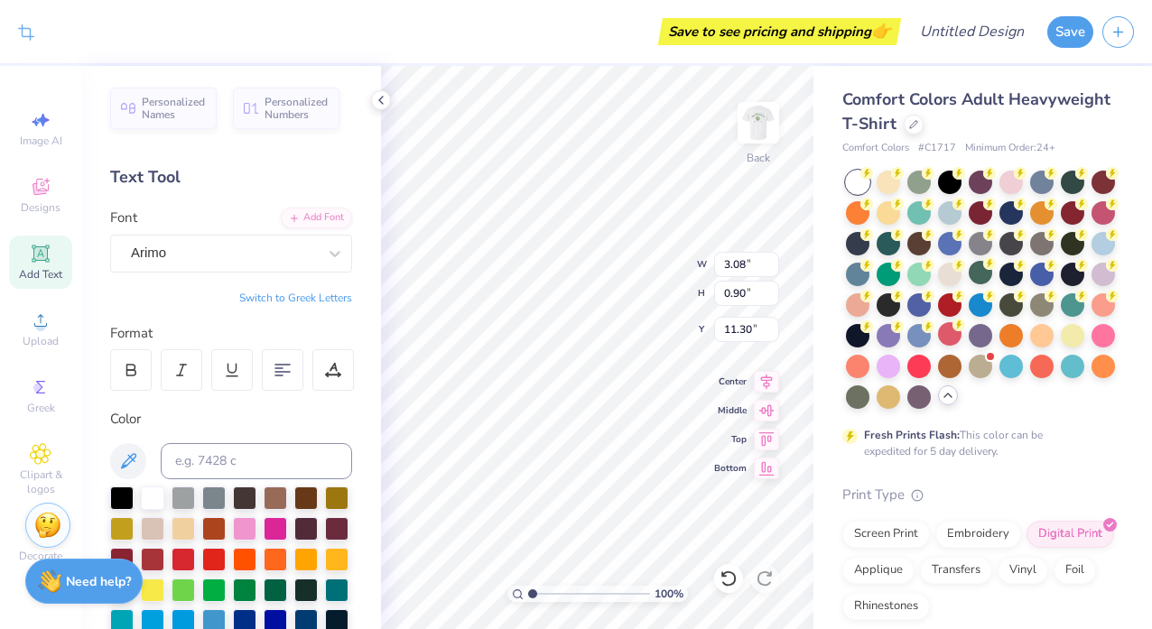
type input "3.00"
click at [748, 119] on img at bounding box center [758, 123] width 72 height 72
click at [749, 120] on img at bounding box center [758, 123] width 72 height 72
click at [747, 135] on img at bounding box center [758, 123] width 72 height 72
click at [747, 135] on img at bounding box center [759, 123] width 36 height 36
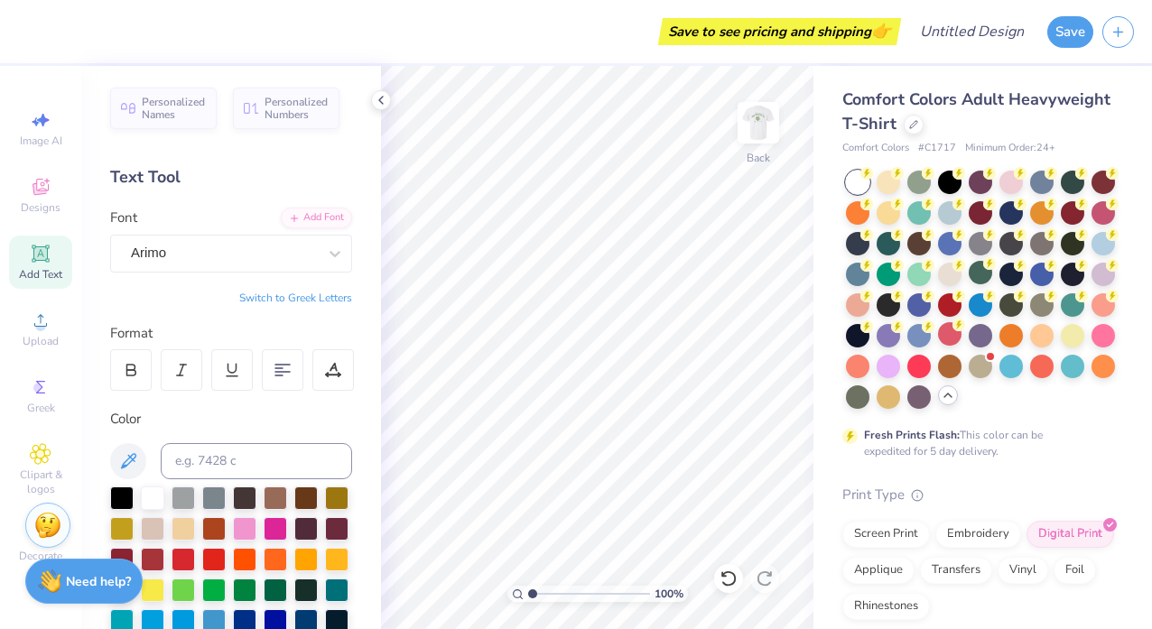
click at [747, 135] on img at bounding box center [759, 123] width 36 height 36
